Goal: Information Seeking & Learning: Learn about a topic

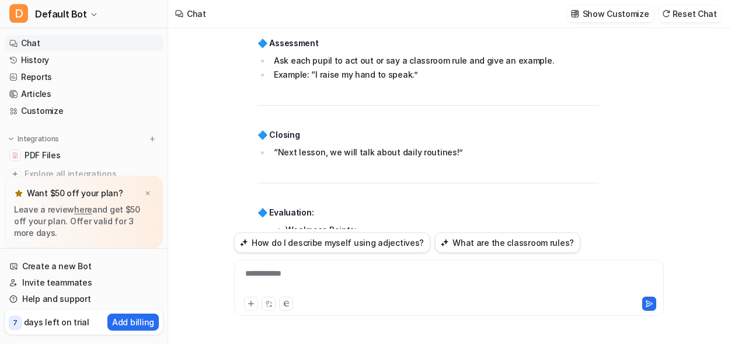
scroll to position [7318, 0]
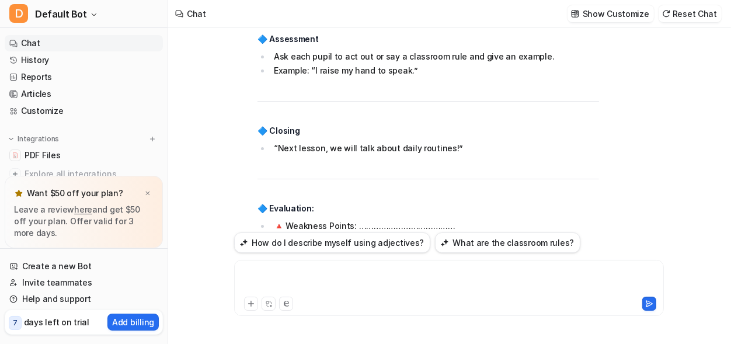
click at [308, 278] on div at bounding box center [449, 280] width 424 height 27
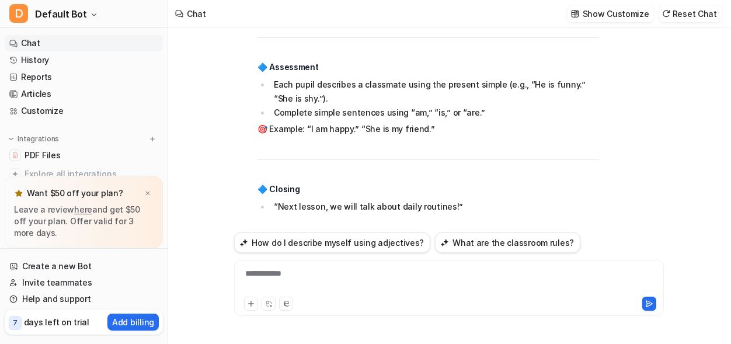
scroll to position [8828, 0]
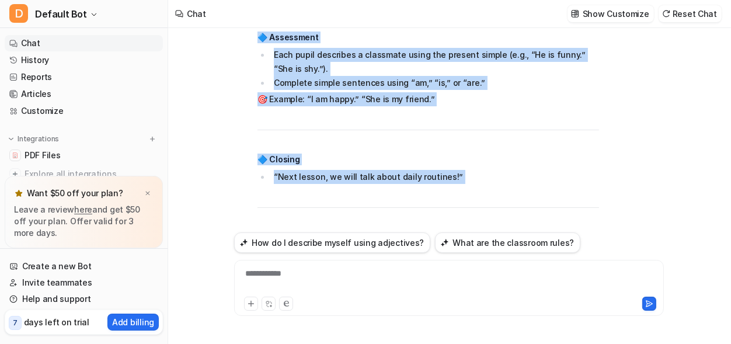
drag, startPoint x: 259, startPoint y: 127, endPoint x: 402, endPoint y: 108, distance: 144.2
copy span "Lore 3: Ips’d Sitam Consecte! Adipis 7: Elitsed Doeius tem Incididuntut LA Etdo…"
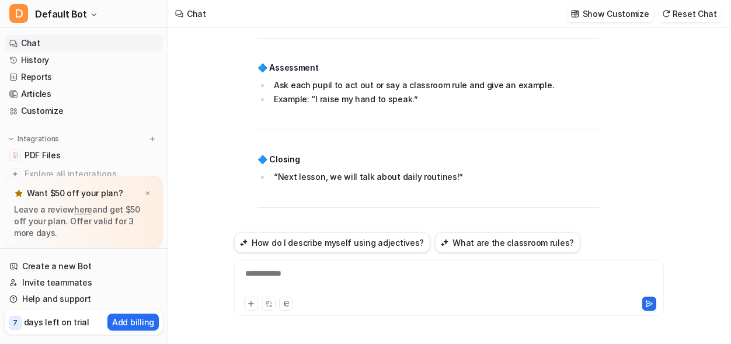
scroll to position [7311, 0]
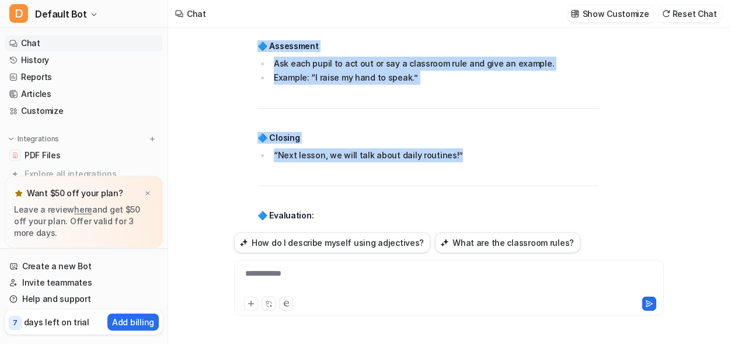
drag, startPoint x: 259, startPoint y: 72, endPoint x: 458, endPoint y: 58, distance: 199.5
copy span "Lore 5: Ips’d Sitam Consecte! Adipis 5: Elitseddo Eiusm TE Incid: (Utlab et dol…"
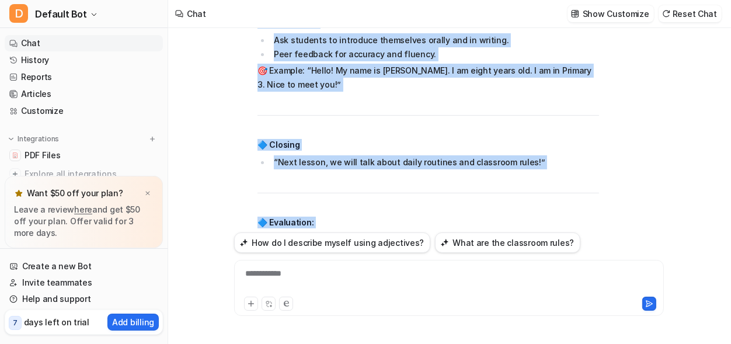
scroll to position [5750, 0]
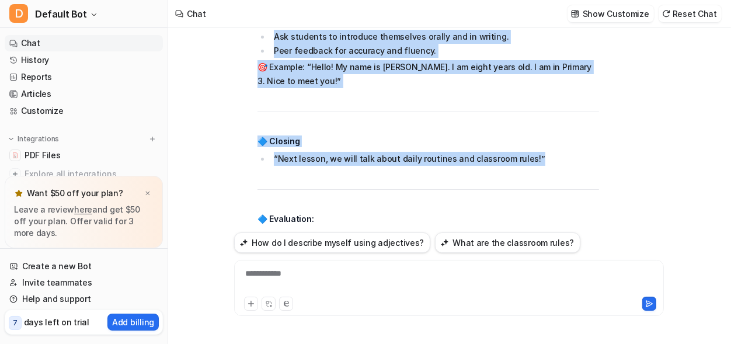
drag, startPoint x: 259, startPoint y: 151, endPoint x: 532, endPoint y: 86, distance: 280.9
copy span "Lore 6: Ips’d Sitam Consecte! Adipis 2: Elitseddo & Eiusmodtempor IN Utlab: 0–2…"
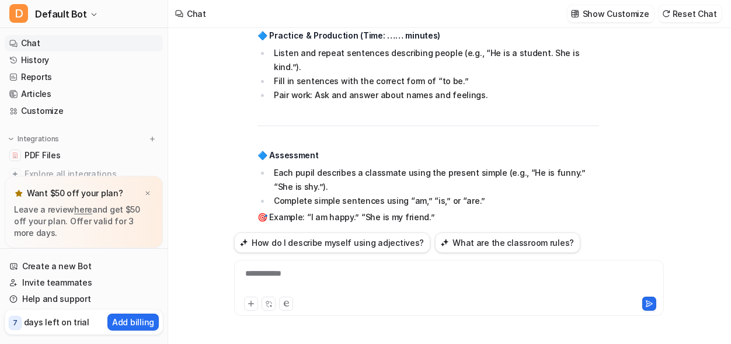
scroll to position [8828, 0]
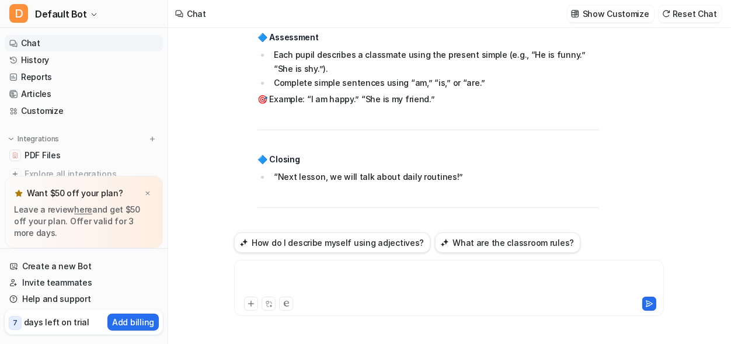
click at [276, 275] on div at bounding box center [449, 280] width 424 height 27
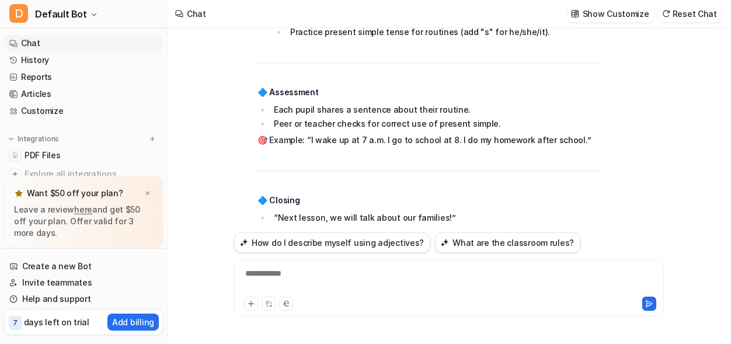
scroll to position [10415, 0]
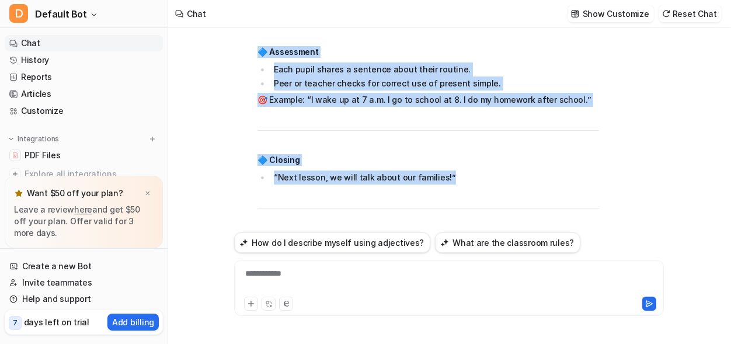
drag, startPoint x: 260, startPoint y: 96, endPoint x: 454, endPoint y: 56, distance: 197.8
copy span "Lore 7: Ips’d Sitam Consecte! Adipis 5: Elits Doeiusmo TE Incid: (Utl etdolo, m…"
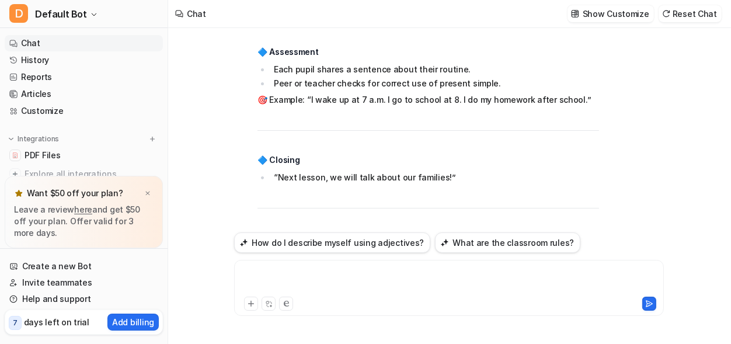
click at [290, 277] on div at bounding box center [449, 280] width 424 height 27
click at [268, 273] on div "*******" at bounding box center [449, 280] width 424 height 27
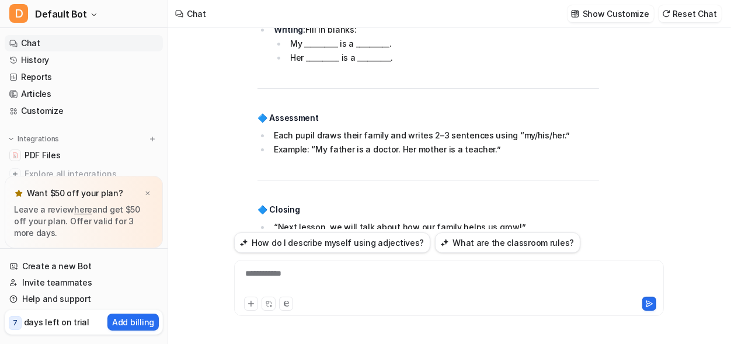
scroll to position [11876, 0]
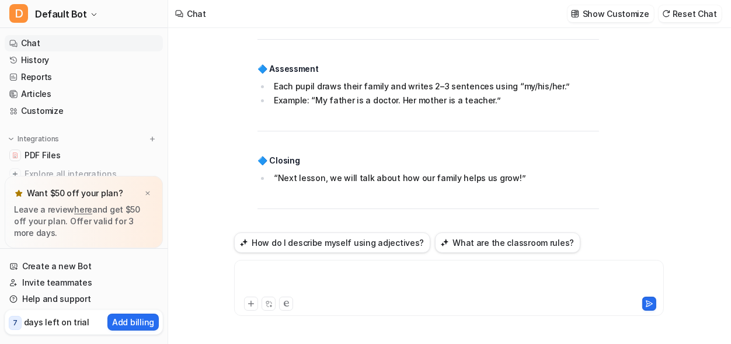
click at [278, 280] on div at bounding box center [449, 280] width 424 height 27
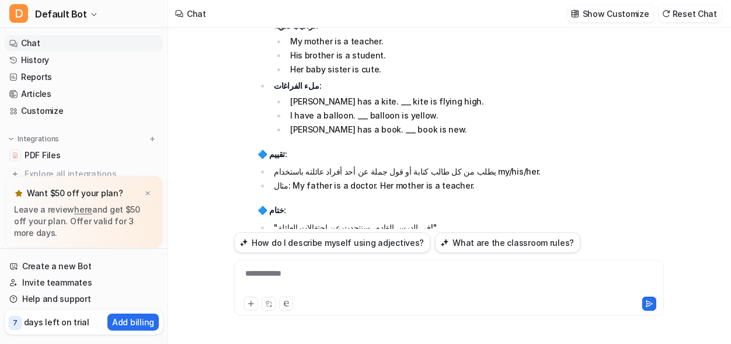
scroll to position [13121, 0]
